Goal: Task Accomplishment & Management: Manage account settings

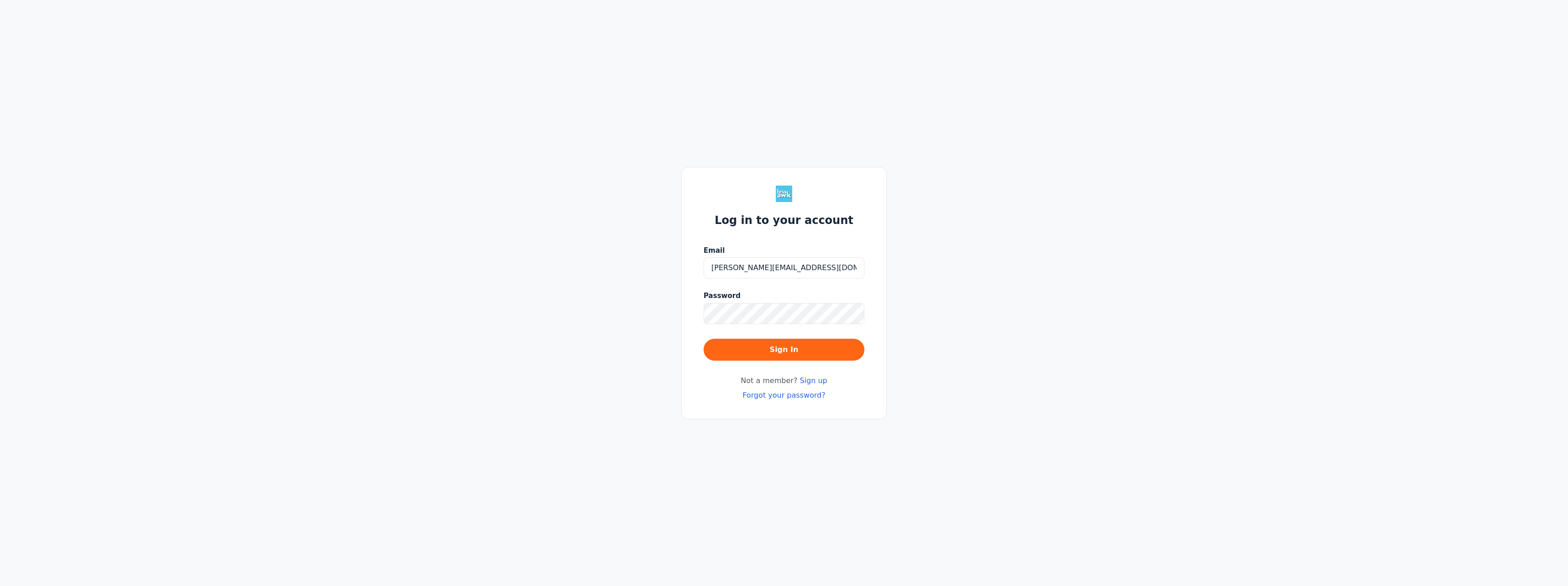
type input "ramon.y.torresaponte@gmail.com"
click at [703, 338] on button "Sign In" at bounding box center [783, 349] width 161 height 22
click at [801, 271] on input "ramon.y.torresaponte@gmail.com" at bounding box center [783, 268] width 161 height 21
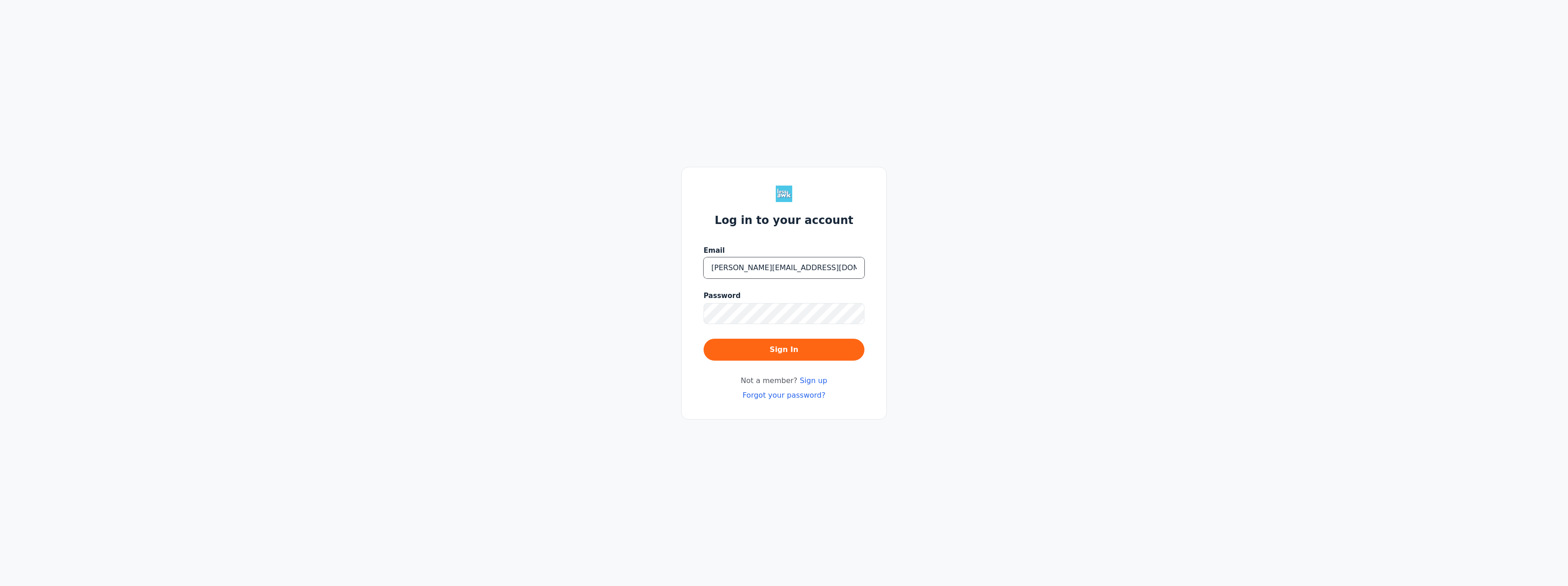
click at [801, 271] on input "ramon.y.torresaponte@gmail.com" at bounding box center [783, 268] width 161 height 21
click at [795, 395] on link "Forgot your password?" at bounding box center [784, 395] width 83 height 9
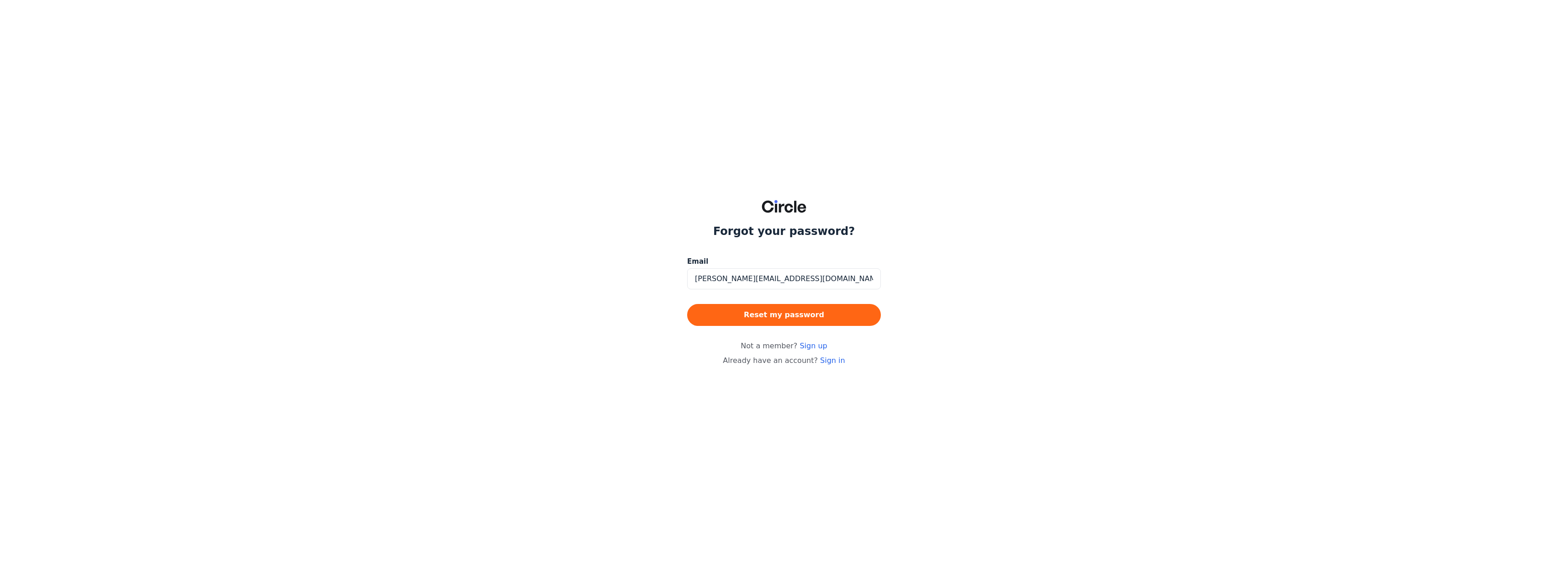
type input "ramon.y.torresaponte@gmail.com"
click at [687, 304] on button "Reset my password" at bounding box center [784, 314] width 194 height 22
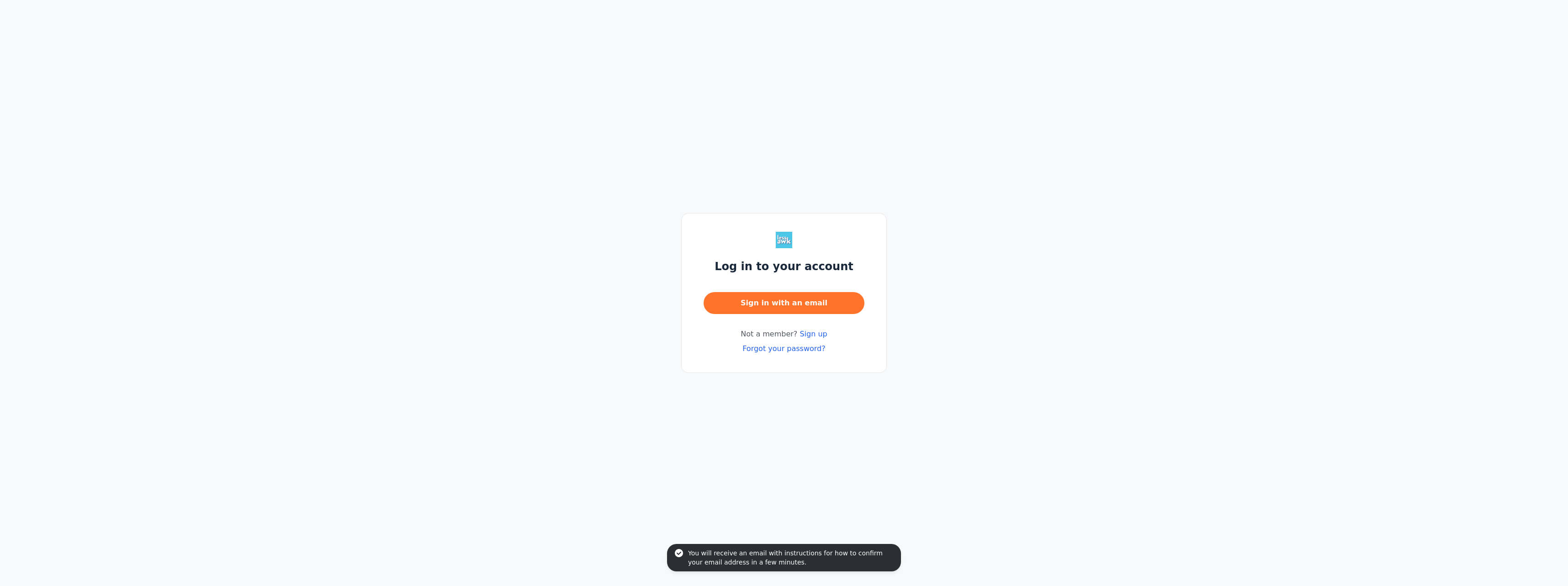
click at [769, 309] on button "Sign in with an email" at bounding box center [783, 302] width 161 height 22
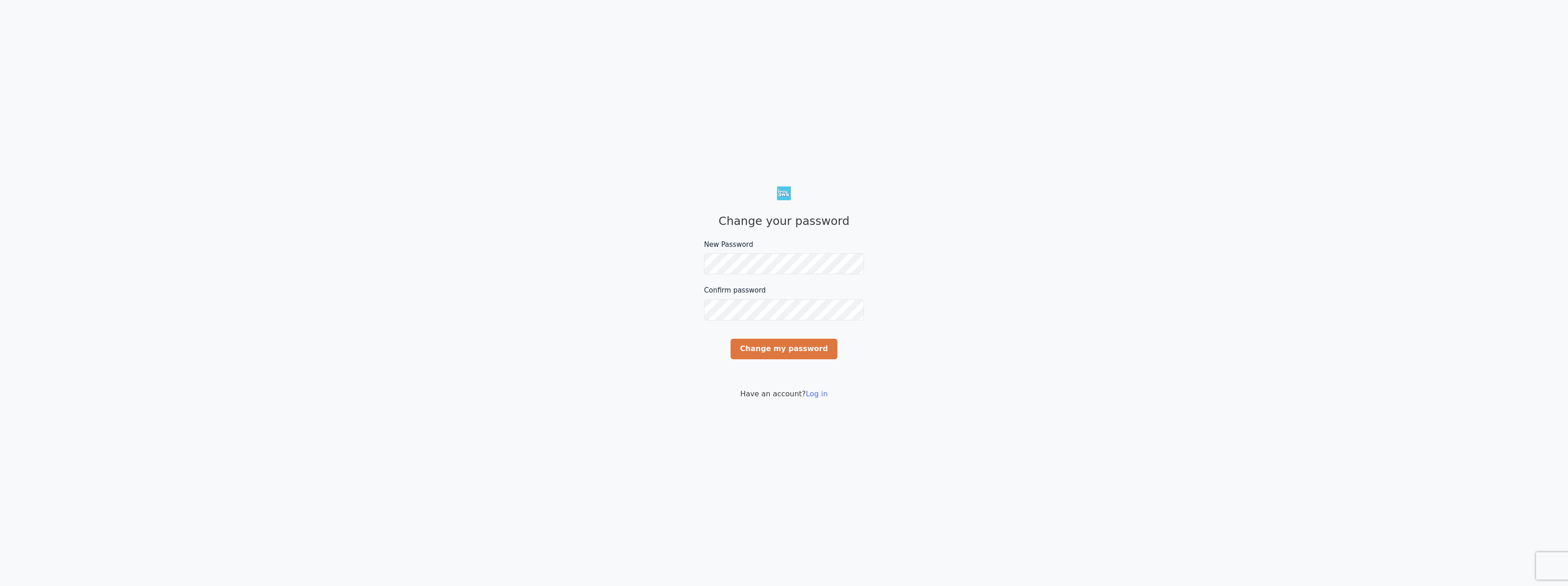
click at [768, 351] on input "Change my password" at bounding box center [784, 348] width 107 height 20
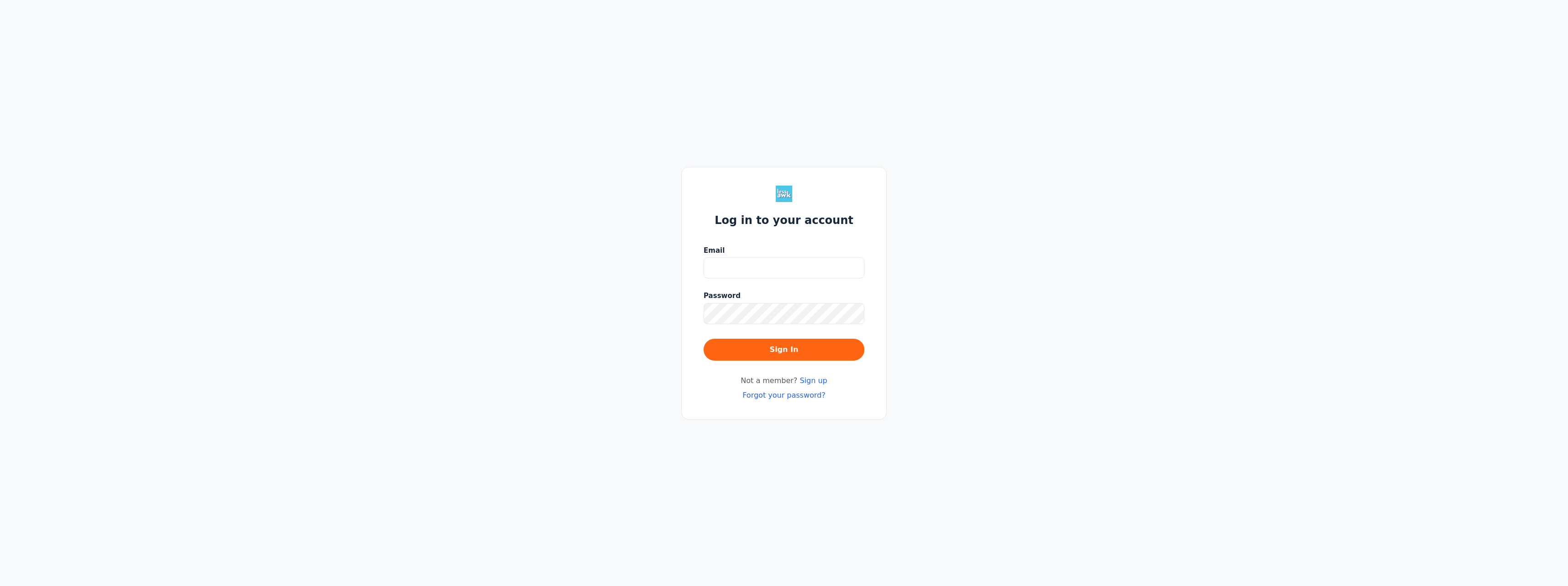
click at [813, 382] on link "Sign up" at bounding box center [813, 381] width 27 height 9
